Goal: Find specific page/section: Find specific page/section

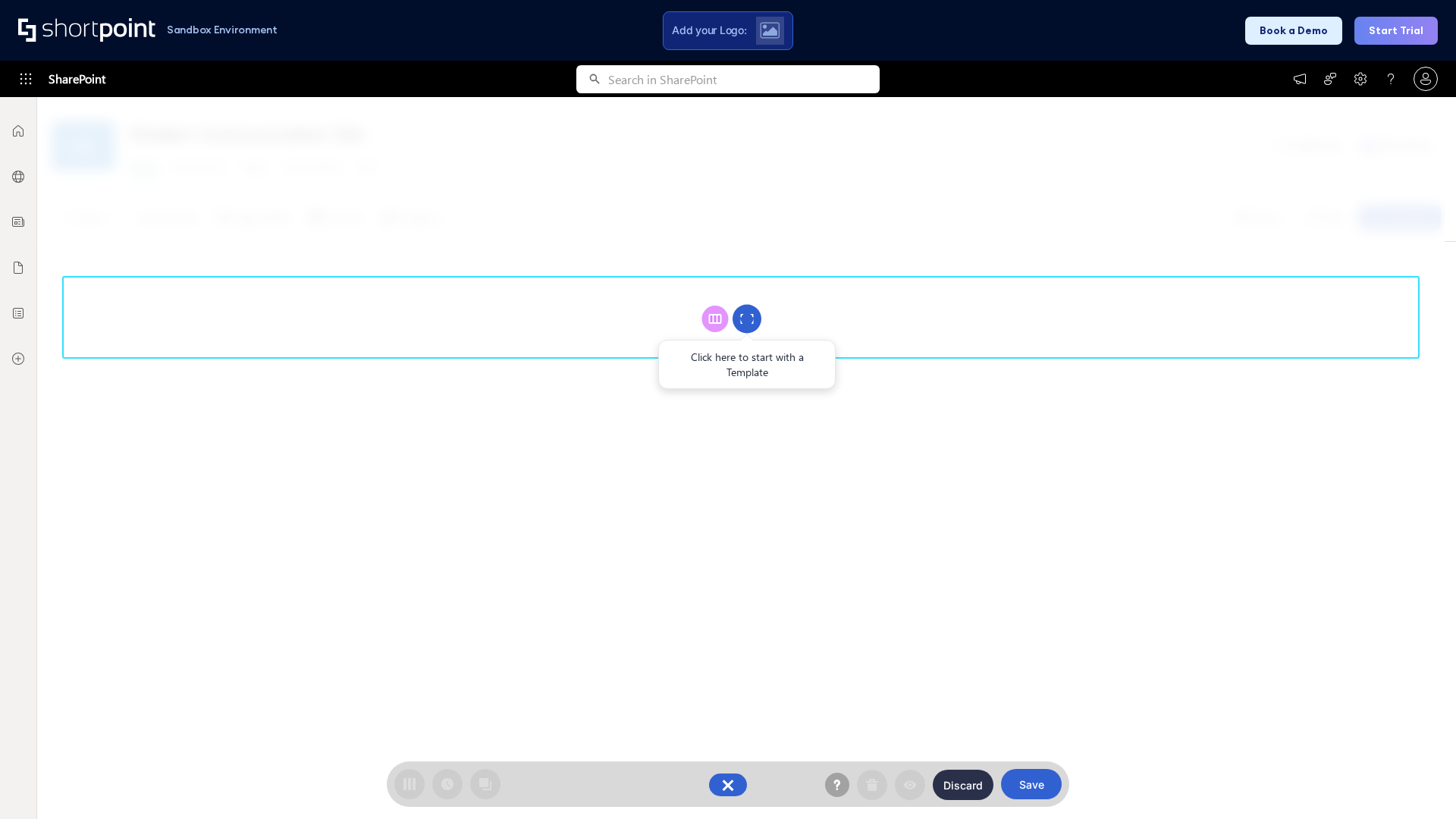
click at [747, 318] on circle at bounding box center [747, 319] width 29 height 29
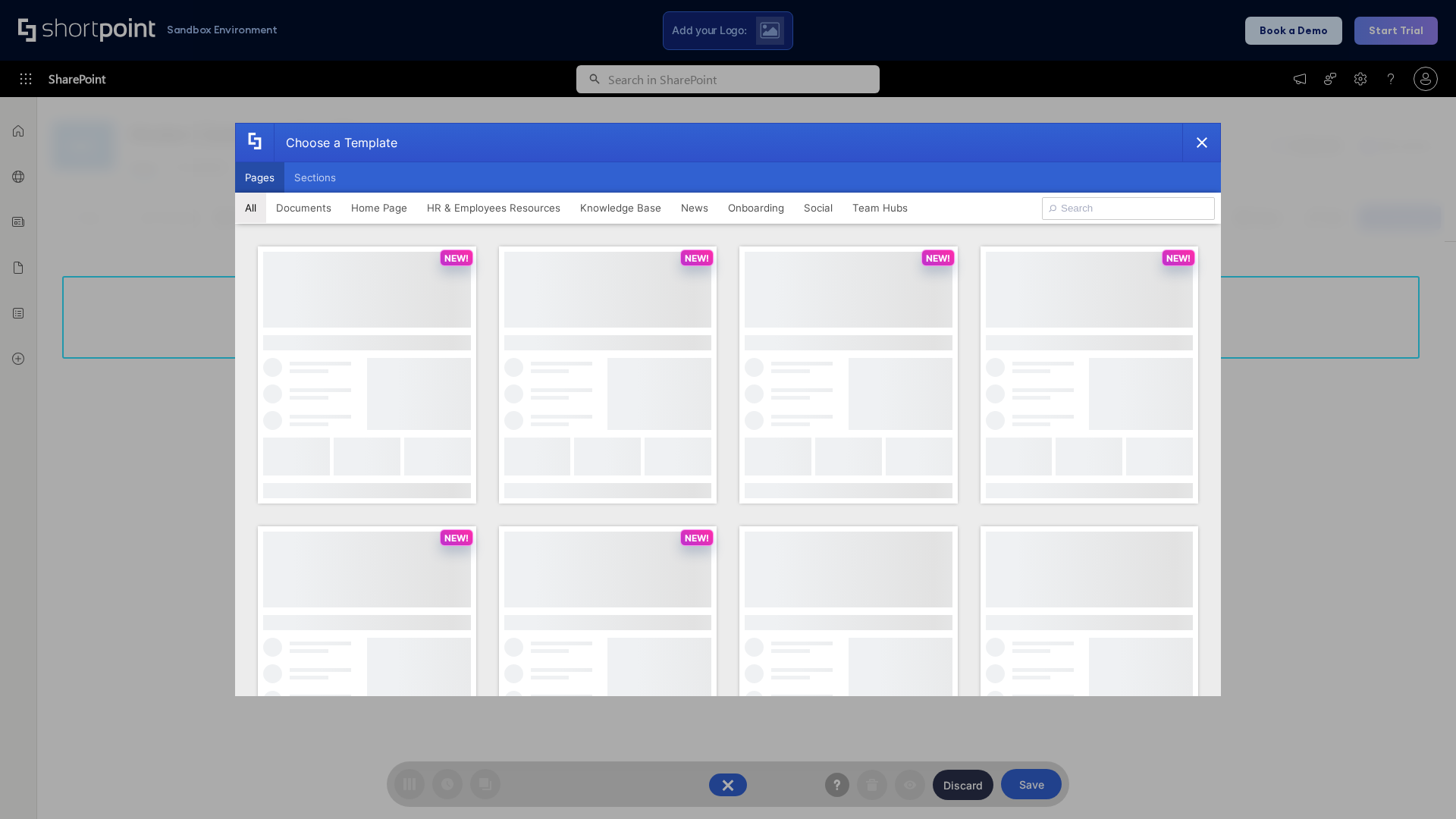
click at [259, 177] on button "Pages" at bounding box center [260, 177] width 49 height 31
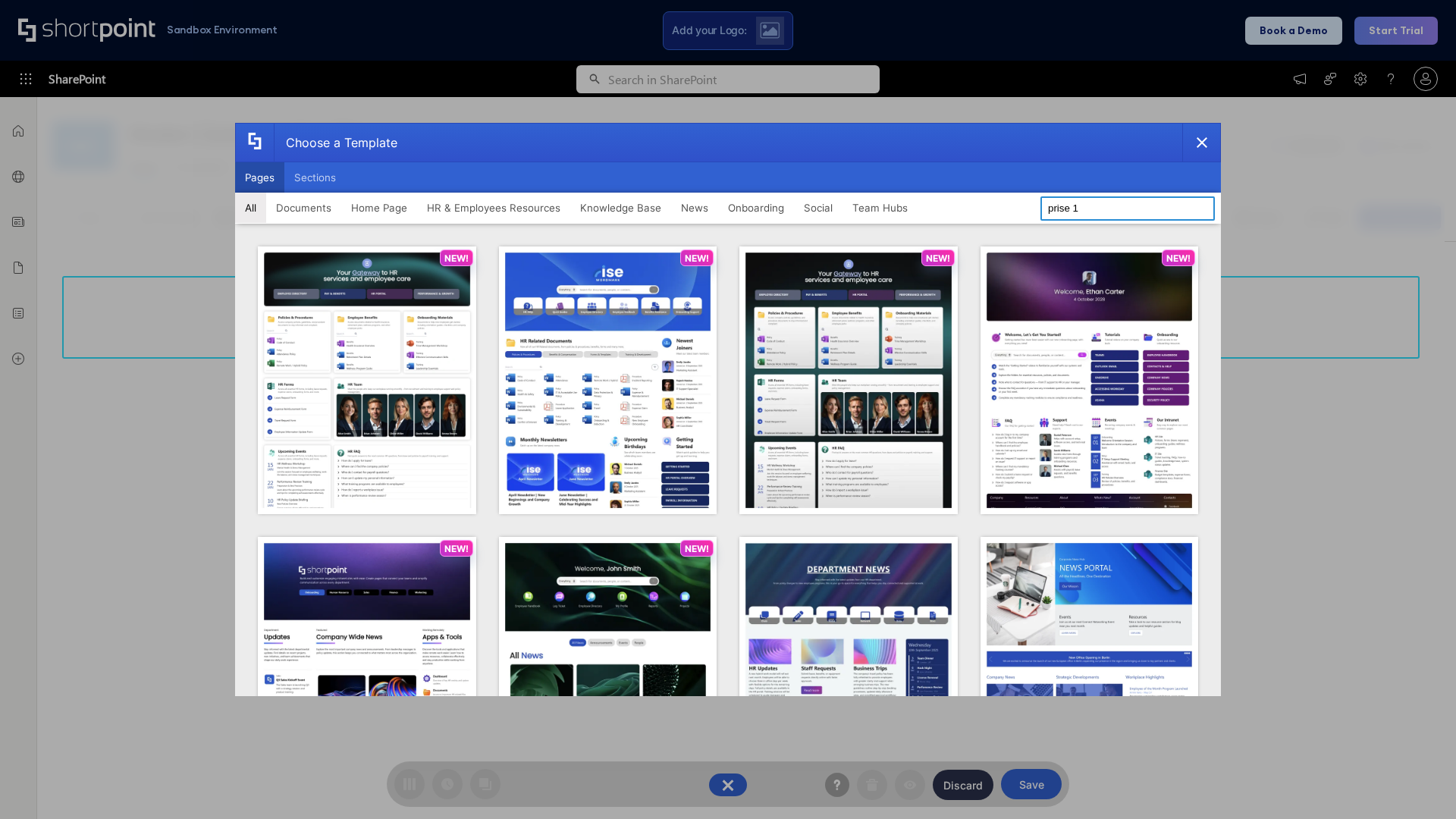
type input "prise 1"
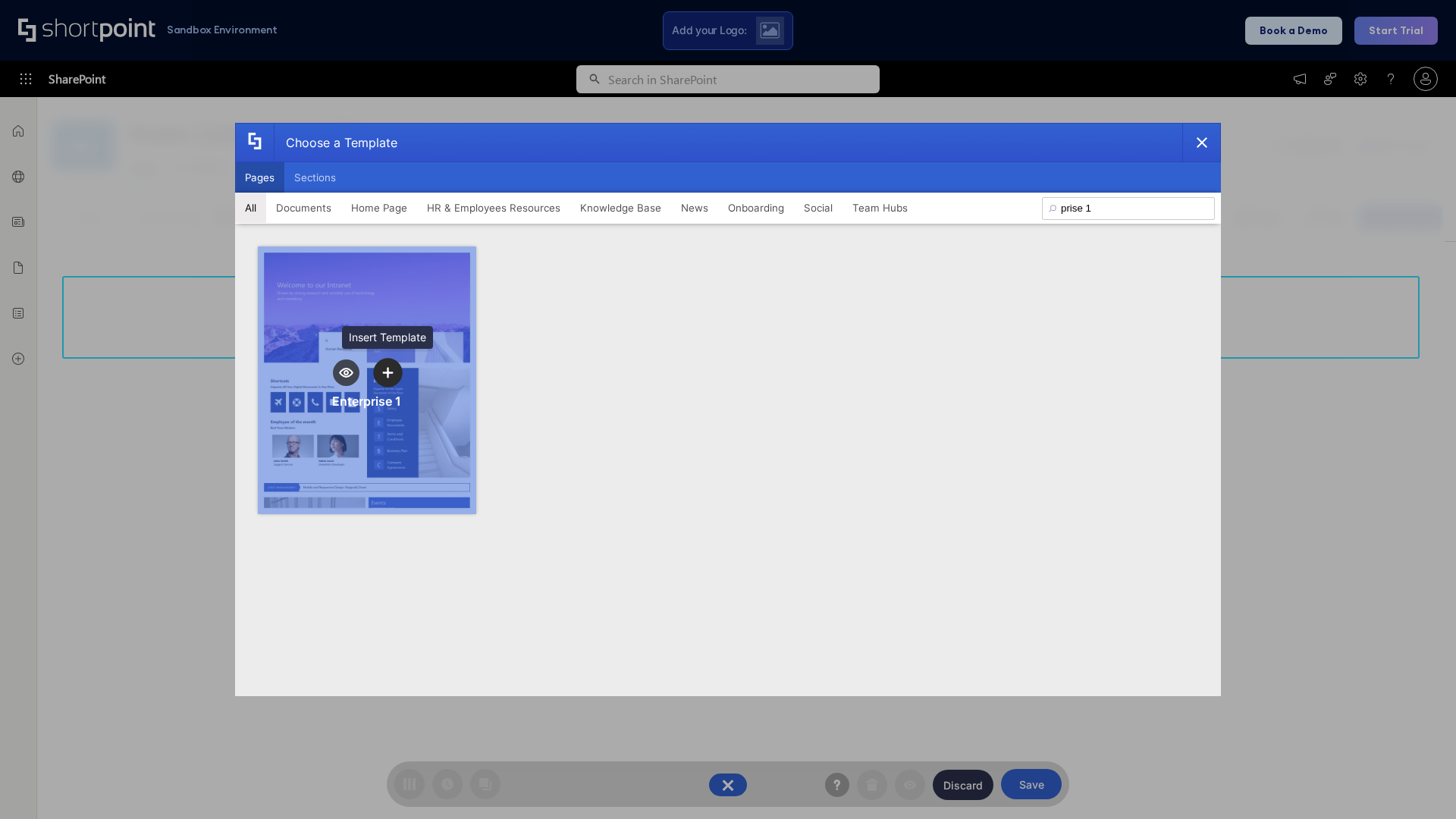
click at [388, 372] on icon "template selector" at bounding box center [387, 372] width 11 height 11
